Goal: Transaction & Acquisition: Purchase product/service

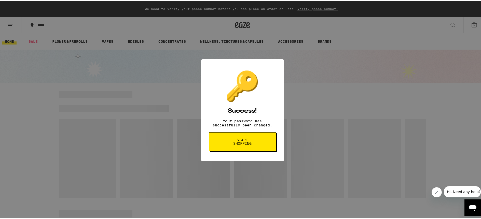
click at [236, 142] on span "Start shopping" at bounding box center [242, 140] width 26 height 7
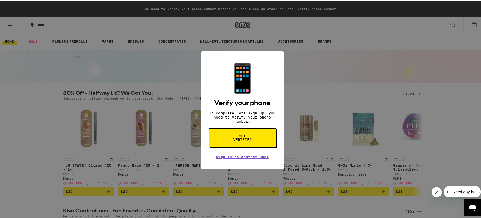
click at [247, 140] on span "Get verified" at bounding box center [242, 137] width 26 height 7
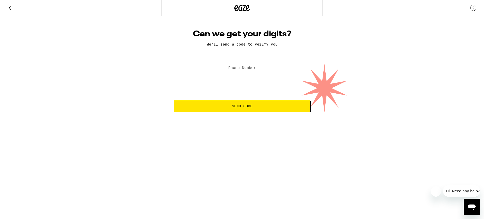
click at [8, 5] on icon at bounding box center [11, 8] width 6 height 6
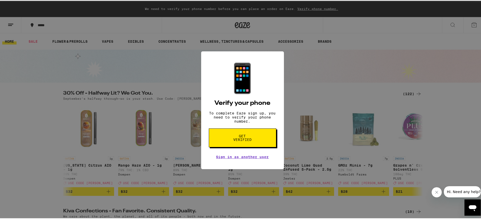
click at [178, 64] on div "📱 Verify your phone To complete Eaze sign up, you need to verify your phone num…" at bounding box center [242, 109] width 484 height 219
click at [243, 139] on span "Get verified" at bounding box center [242, 137] width 26 height 7
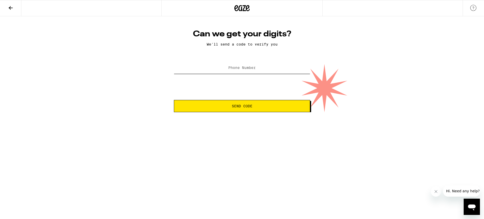
click at [247, 73] on input "Phone Number" at bounding box center [242, 67] width 136 height 11
type input "[PHONE_NUMBER]"
click at [174, 100] on button "Send Code" at bounding box center [242, 106] width 136 height 12
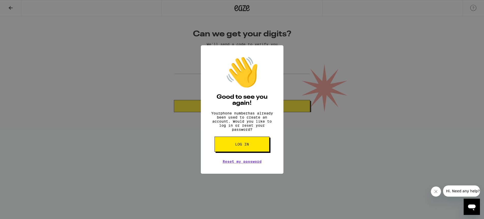
click at [231, 149] on button "Log in" at bounding box center [242, 144] width 55 height 15
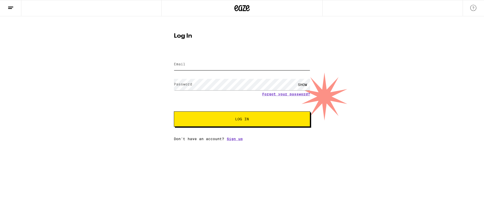
click at [193, 66] on input "Email" at bounding box center [242, 64] width 136 height 11
click at [197, 65] on input "Email" at bounding box center [242, 64] width 136 height 11
type input "[EMAIL_ADDRESS][DOMAIN_NAME]"
click at [174, 111] on button "Log In" at bounding box center [242, 118] width 136 height 15
